Goal: Information Seeking & Learning: Learn about a topic

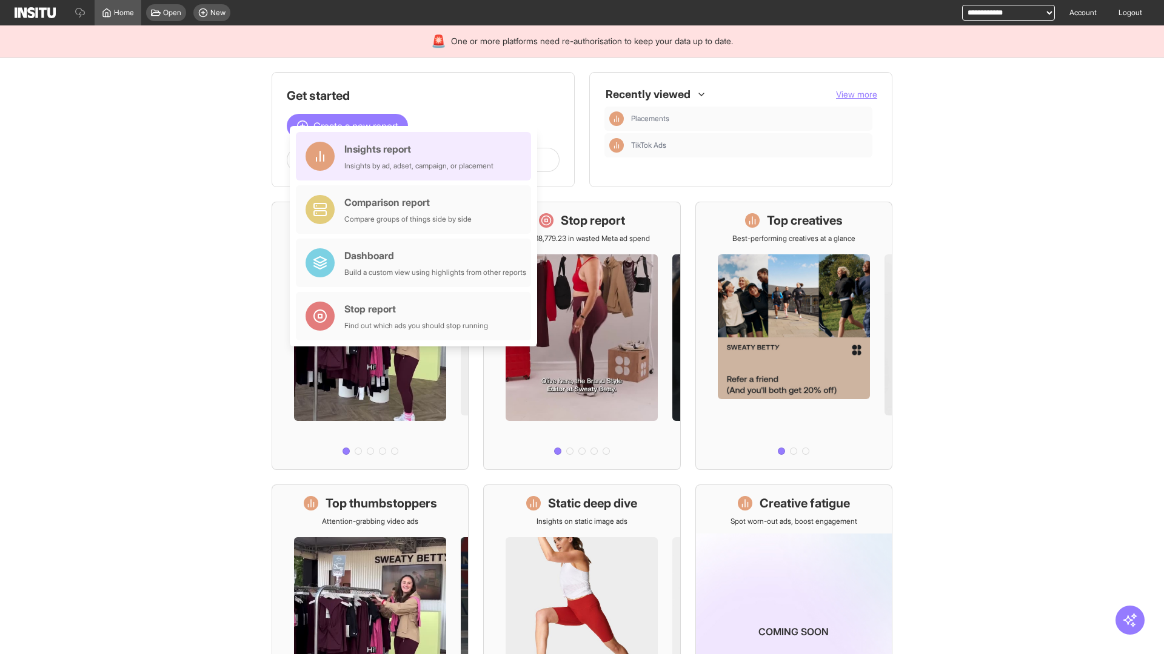
click at [416, 156] on div "Insights report Insights by ad, adset, campaign, or placement" at bounding box center [418, 156] width 149 height 29
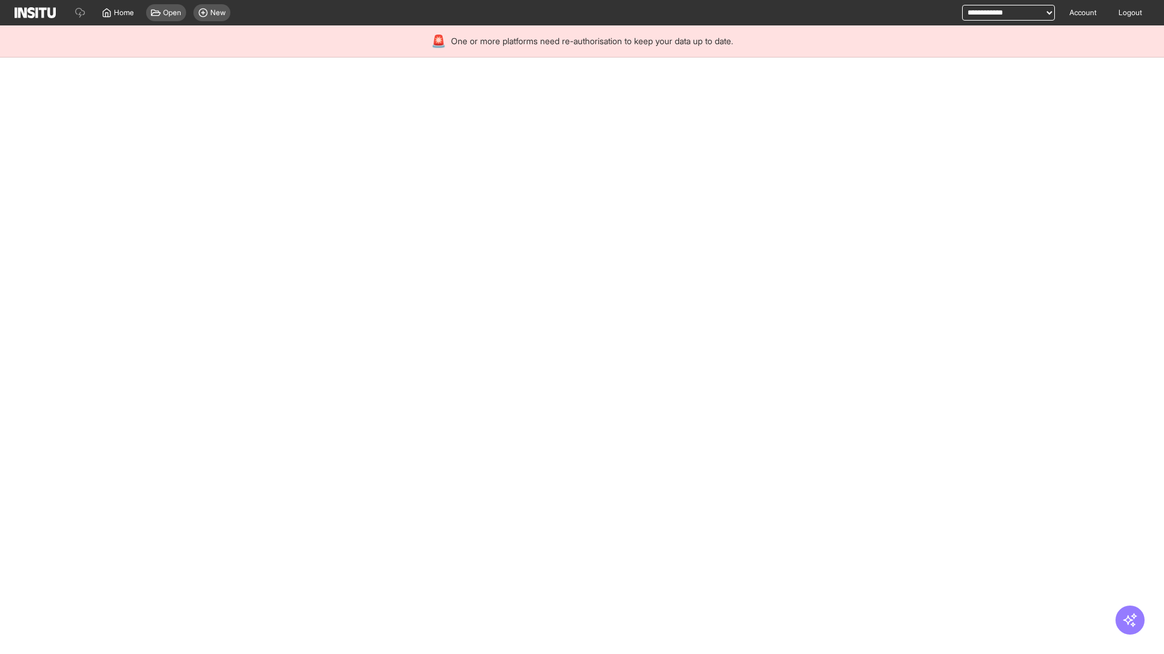
select select "**"
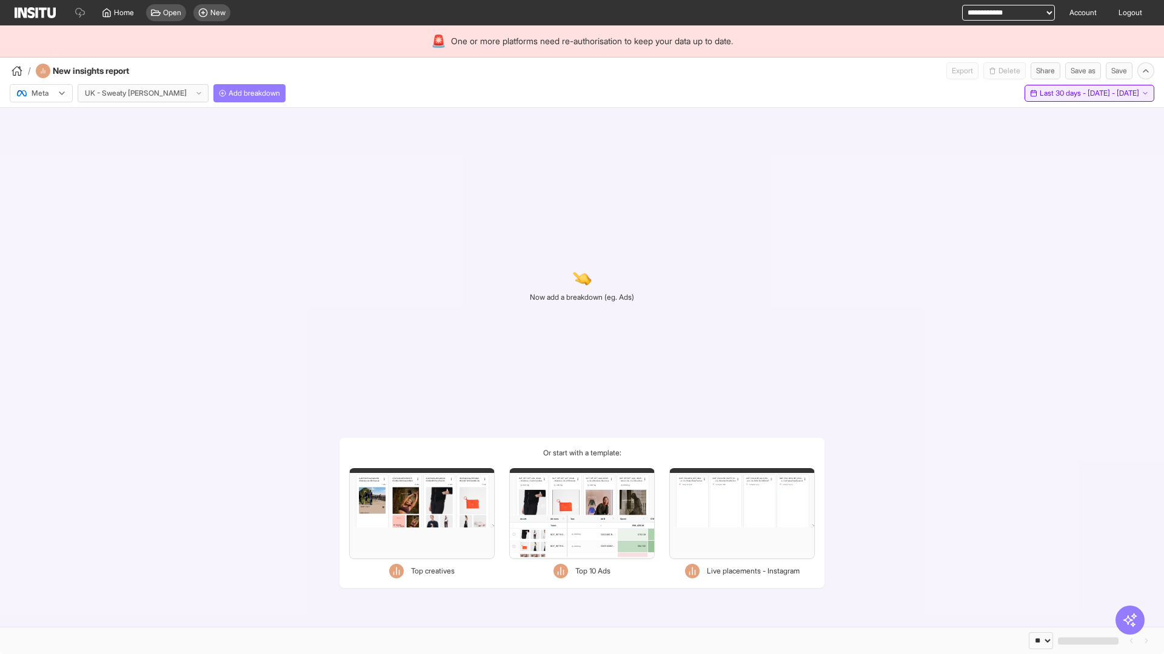
click at [1064, 93] on span "Last 30 days - [DATE] - [DATE]" at bounding box center [1088, 93] width 99 height 10
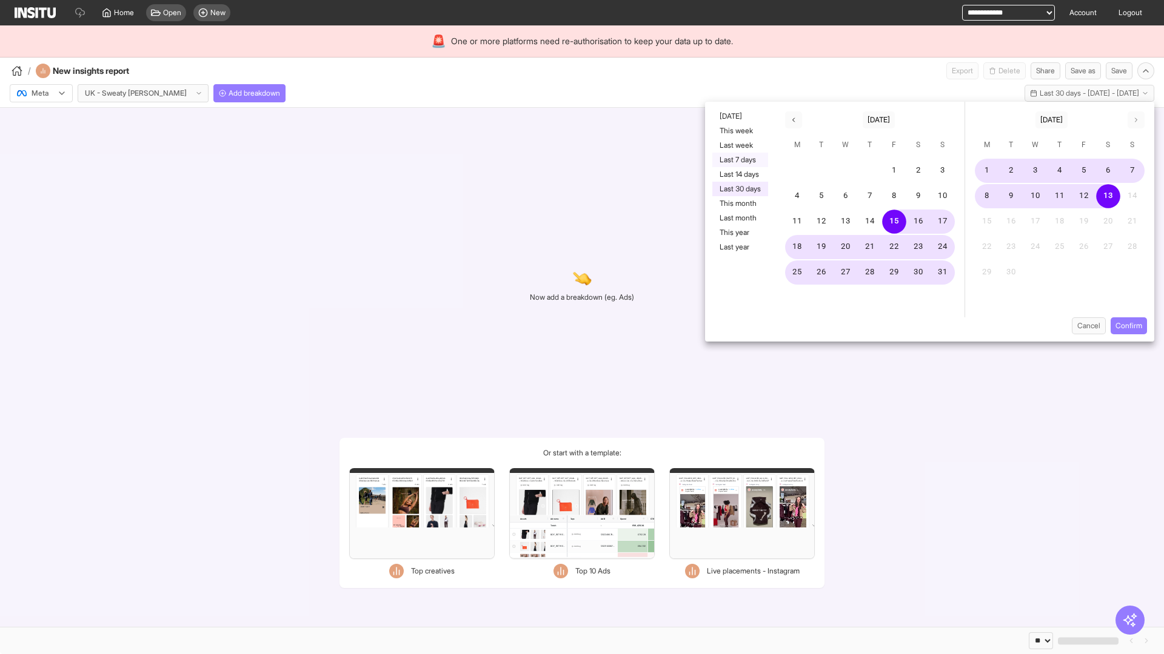
click at [739, 160] on button "Last 7 days" at bounding box center [740, 160] width 56 height 15
